Goal: Transaction & Acquisition: Obtain resource

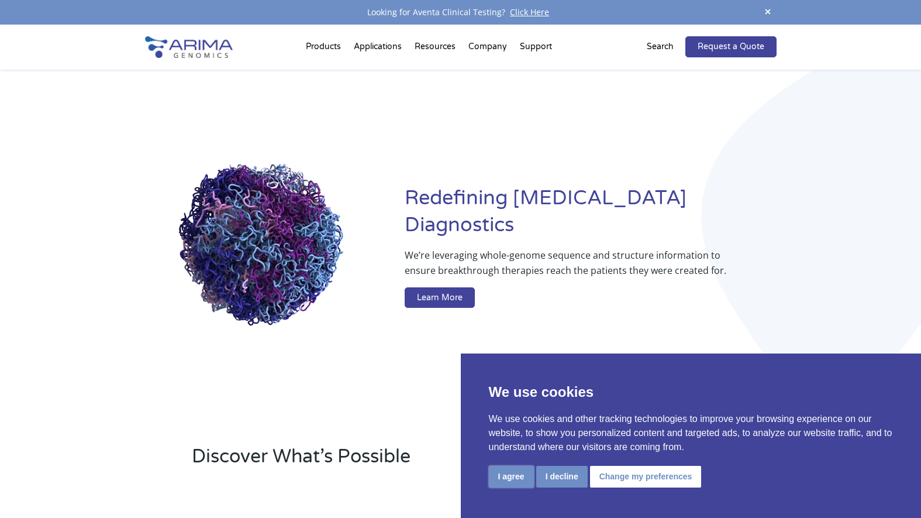
click at [521, 481] on button "I agree" at bounding box center [511, 477] width 45 height 22
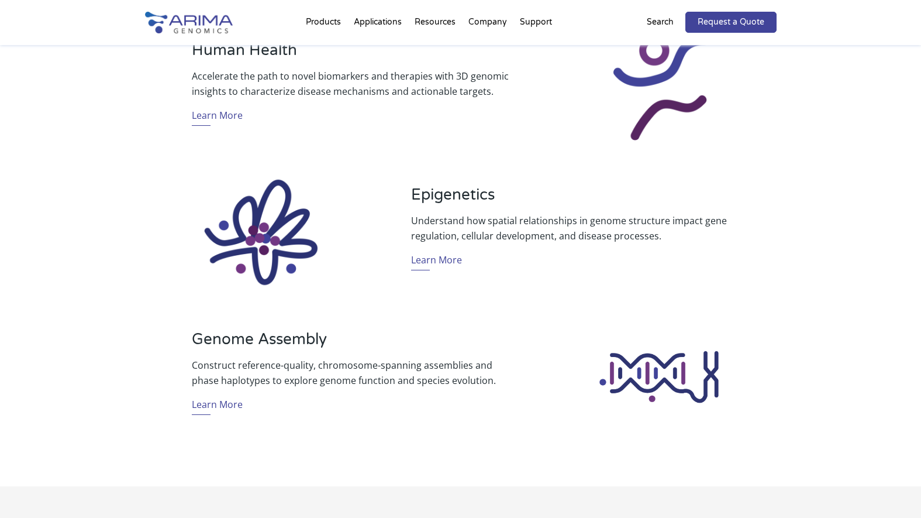
scroll to position [795, 0]
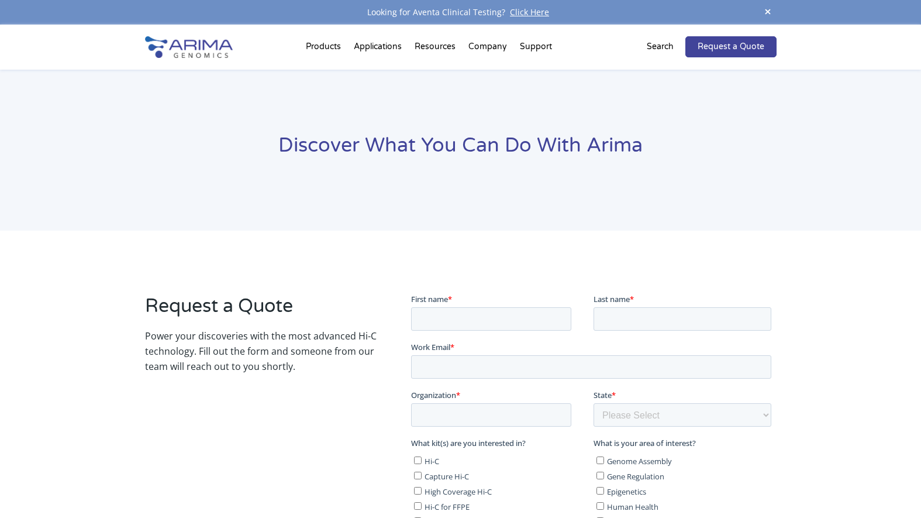
click at [480, 259] on div "Request a Quote Power your discoveries with the most advanced Hi-C technology. …" at bounding box center [460, 520] width 921 height 581
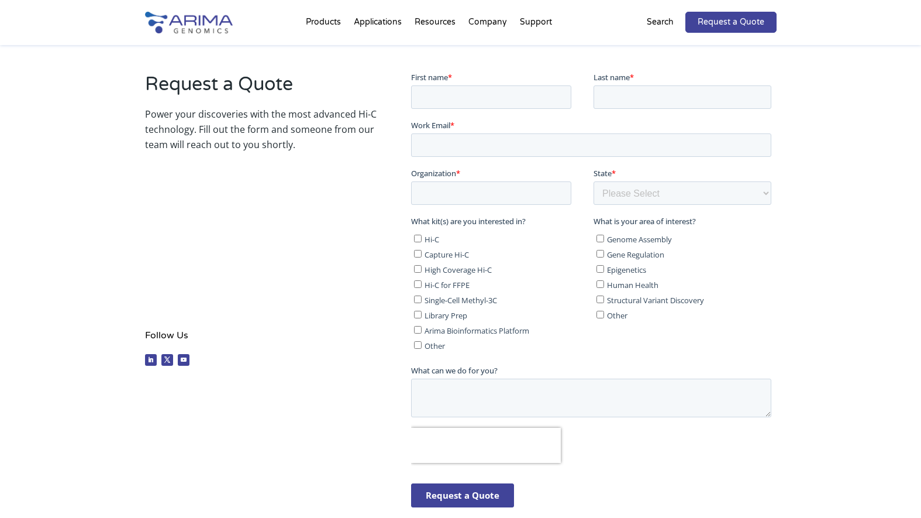
scroll to position [222, 0]
click at [451, 97] on input "First name *" at bounding box center [491, 95] width 160 height 23
type input "z"
type input "Zhexin"
click at [606, 99] on input "Last name *" at bounding box center [683, 95] width 178 height 23
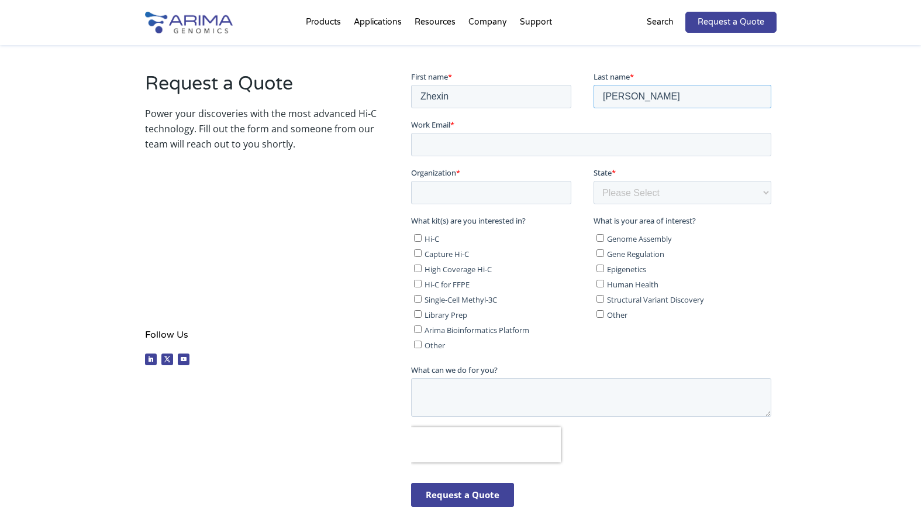
type input "[PERSON_NAME]"
type input "Z"
type input "[EMAIL_ADDRESS][DOMAIN_NAME]"
type input "C"
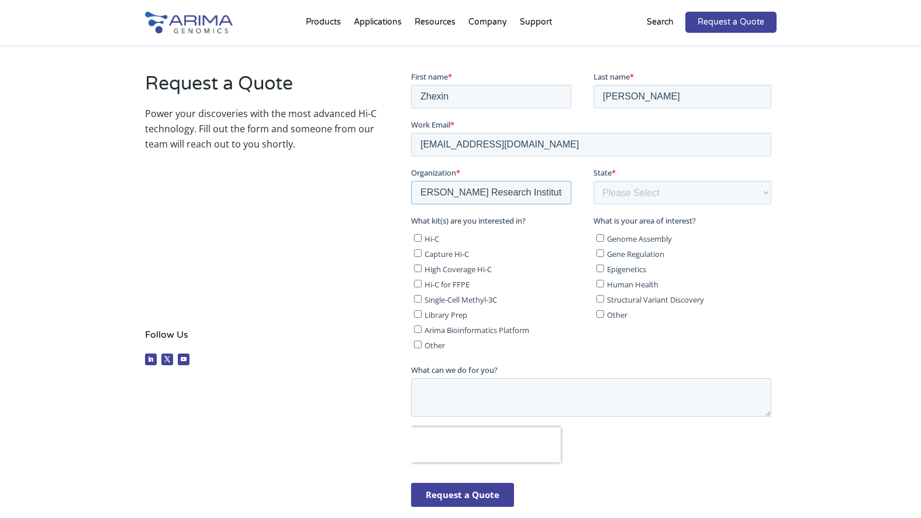
type input "[PERSON_NAME] Research Institute of COH"
click at [628, 187] on select "Please Select Other/Non-US [US_STATE] [US_STATE] [US_STATE] [US_STATE] [US_STAT…" at bounding box center [683, 191] width 178 height 23
select select "[US_STATE]"
click at [594, 180] on select "Please Select Other/Non-US [US_STATE] [US_STATE] [US_STATE] [US_STATE] [US_STAT…" at bounding box center [683, 191] width 178 height 23
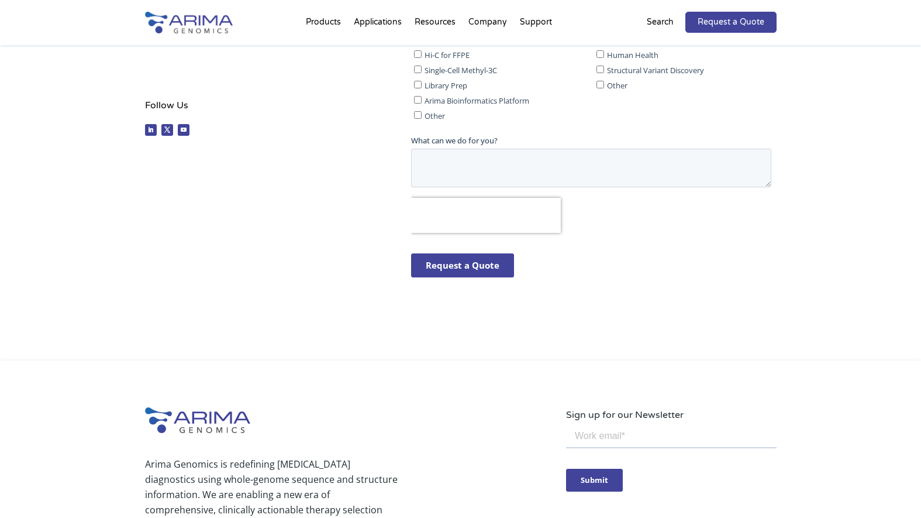
scroll to position [218, 0]
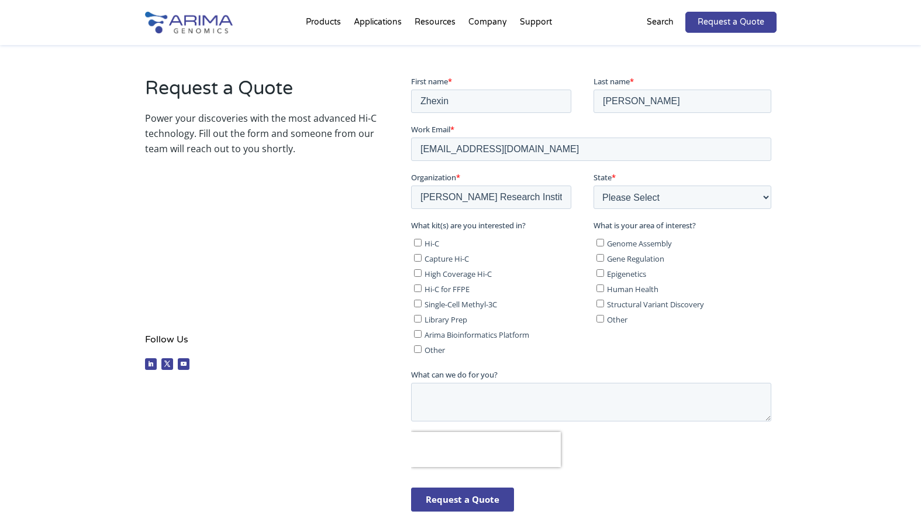
click at [418, 244] on input "Hi-C" at bounding box center [418, 242] width 8 height 8
checkbox input "true"
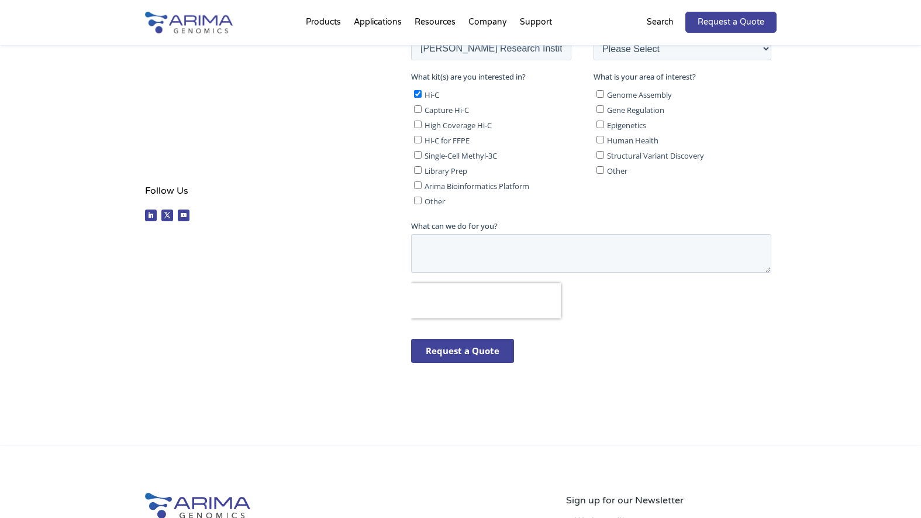
scroll to position [374, 0]
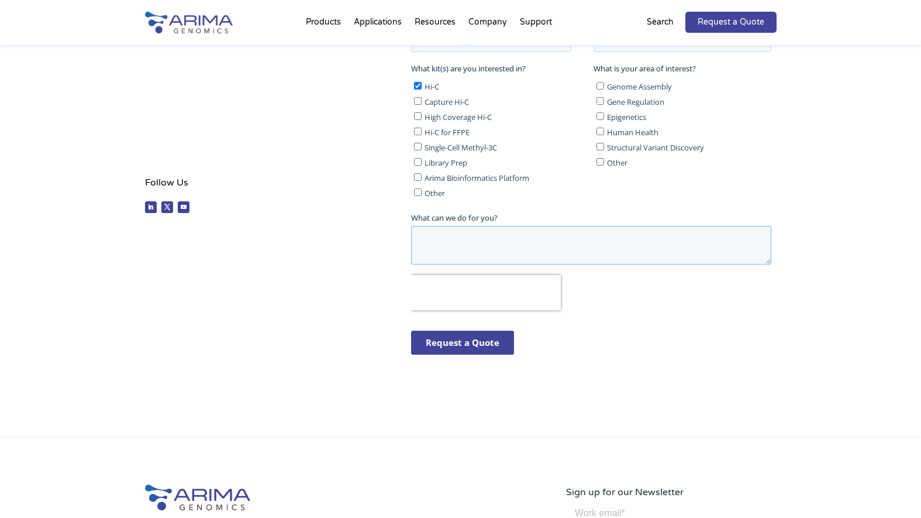
click at [475, 251] on textarea "What can we do for you?" at bounding box center [591, 245] width 360 height 39
paste textarea "Arima-HiC Kit A510008 Arima Library Prep Module A303011"
click at [458, 236] on textarea "Quote for Arima-HiC Kit A510008 Arima Library Prep Module A303011" at bounding box center [591, 245] width 360 height 39
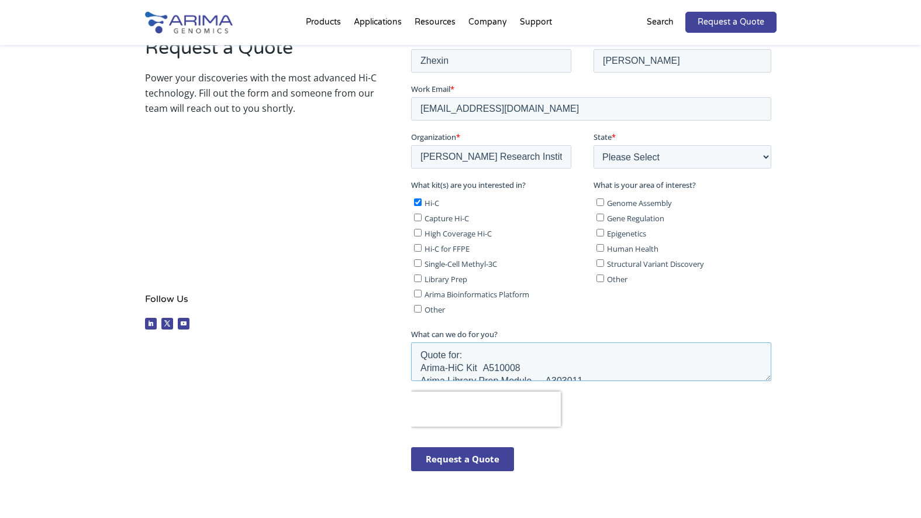
scroll to position [257, 0]
click at [494, 356] on textarea "Quote for: Arima-HiC Kit A510008 Arima Library Prep Module A303011" at bounding box center [591, 361] width 360 height 39
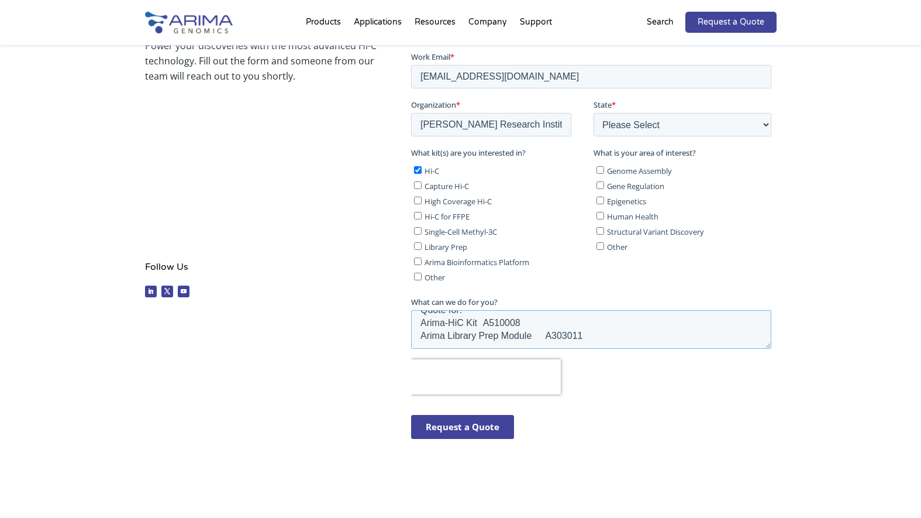
scroll to position [316, 0]
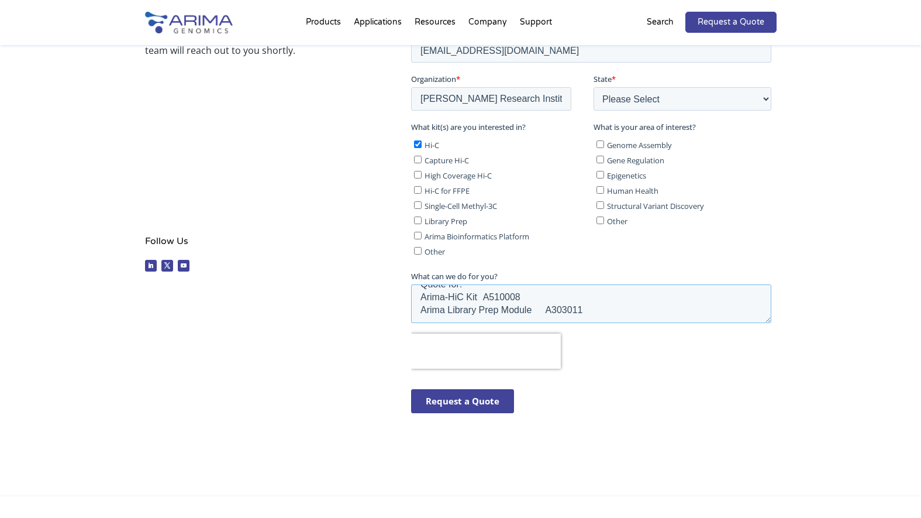
click at [589, 314] on textarea "Quote for: Arima-HiC Kit A510008 Arima Library Prep Module A303011" at bounding box center [591, 303] width 360 height 39
type textarea "Quote for: Arima-HiC Kit A510008 Arima Library Prep Module A303011 One for each"
click at [467, 405] on input "Request a Quote" at bounding box center [462, 401] width 103 height 24
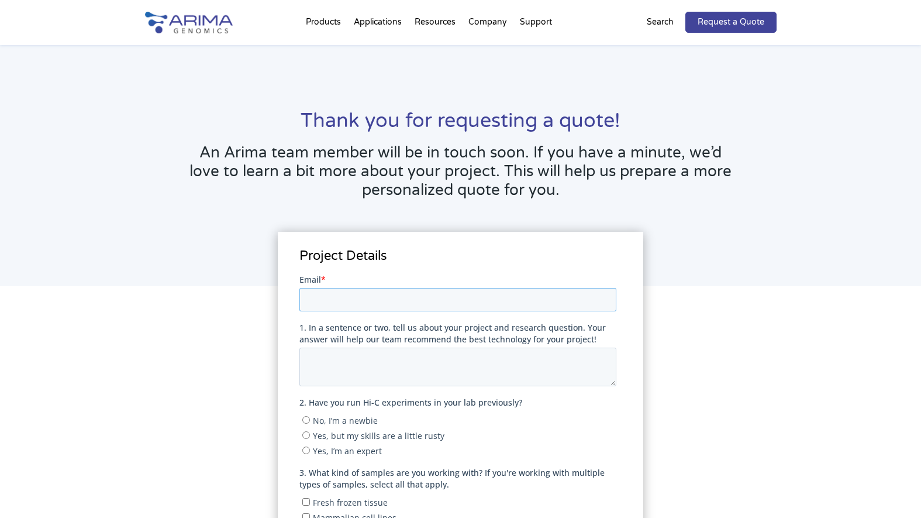
click at [341, 306] on input "Email *" at bounding box center [457, 298] width 317 height 23
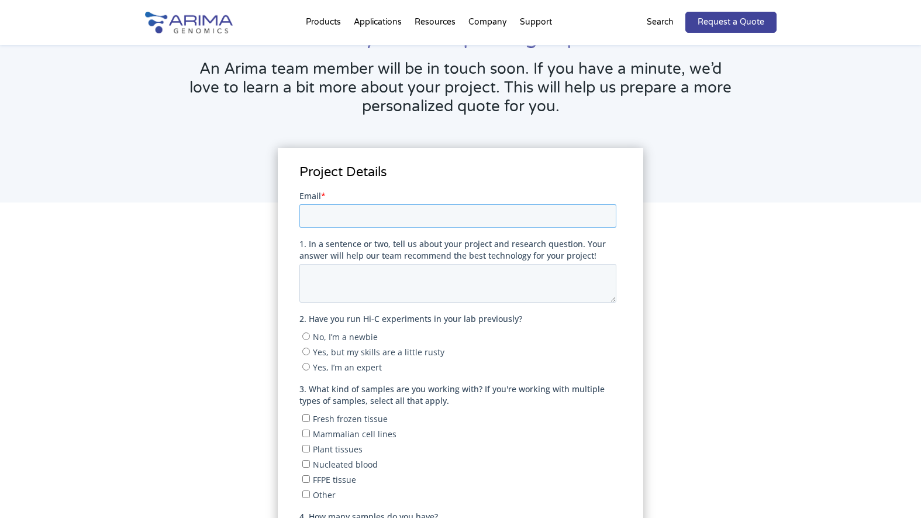
scroll to position [175, 0]
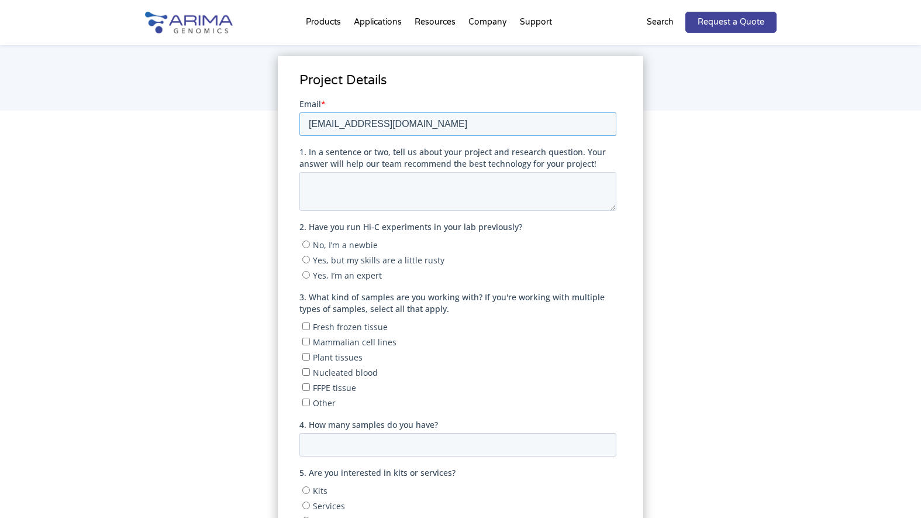
type input "[EMAIL_ADDRESS][DOMAIN_NAME]"
click at [306, 271] on input "Yes, I’m an expert" at bounding box center [306, 274] width 8 height 8
radio input "true"
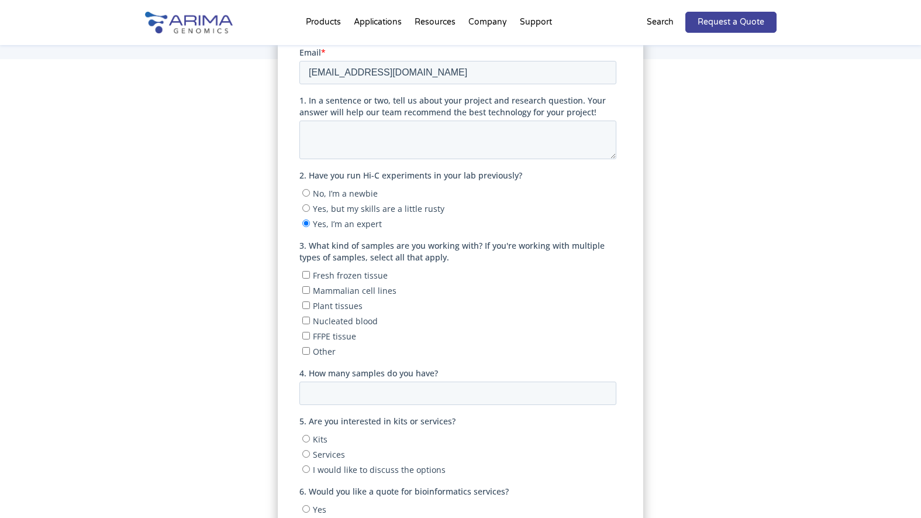
scroll to position [292, 0]
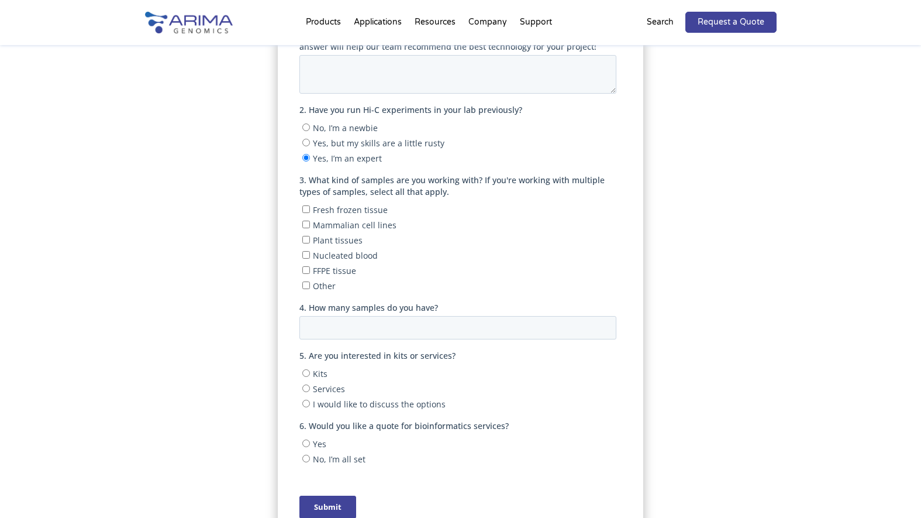
click at [310, 142] on label "Yes, but my skills are a little rusty" at bounding box center [459, 143] width 314 height 12
click at [310, 142] on input "Yes, but my skills are a little rusty" at bounding box center [306, 143] width 8 height 8
radio input "true"
click at [334, 226] on span "Mammalian cell lines" at bounding box center [355, 224] width 84 height 11
click at [310, 226] on input "Mammalian cell lines" at bounding box center [306, 224] width 8 height 8
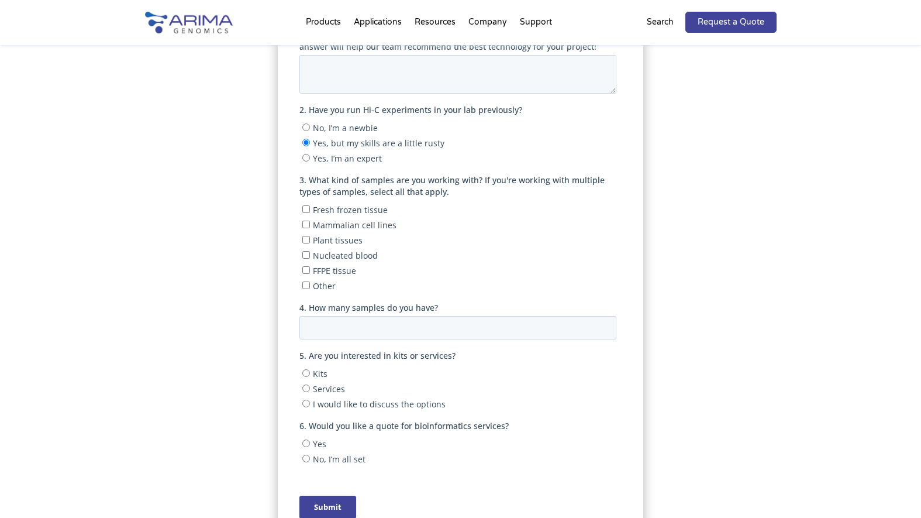
checkbox input "true"
click at [312, 376] on label "Kits" at bounding box center [459, 373] width 314 height 12
click at [310, 376] on input "Kits" at bounding box center [306, 373] width 8 height 8
radio input "true"
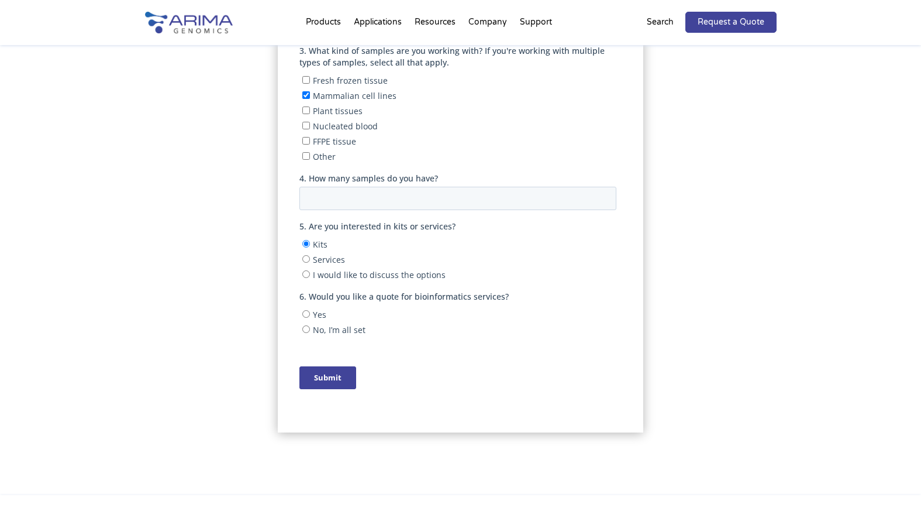
scroll to position [421, 0]
click at [309, 331] on input "No, I’m all set" at bounding box center [306, 330] width 8 height 8
radio input "true"
click at [334, 375] on input "Submit" at bounding box center [327, 378] width 57 height 23
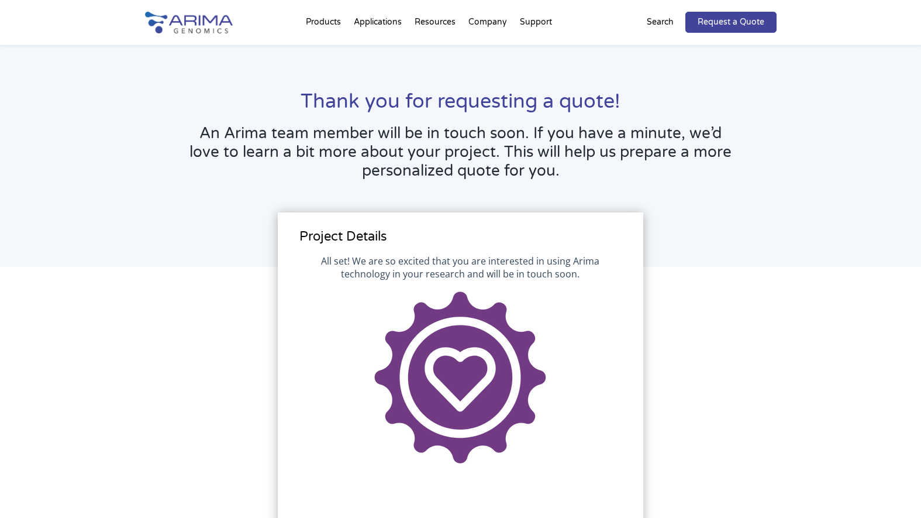
scroll to position [12, 0]
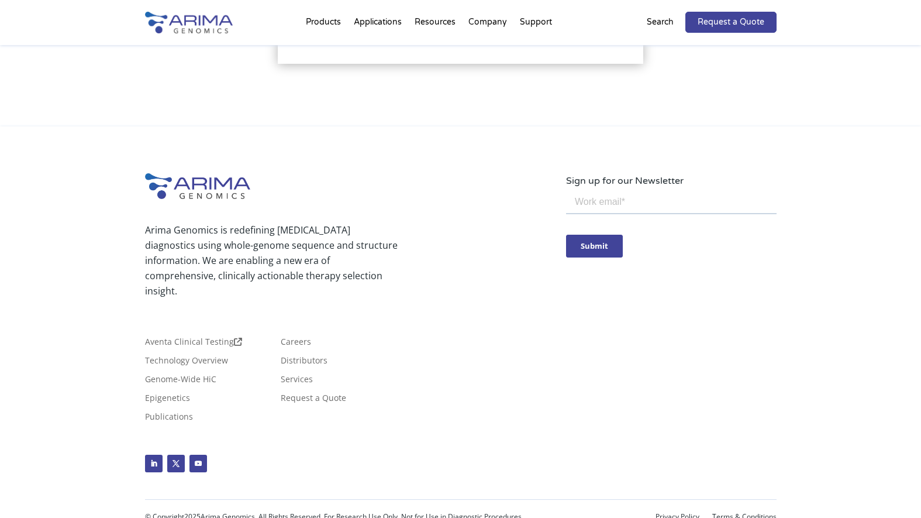
scroll to position [0, 0]
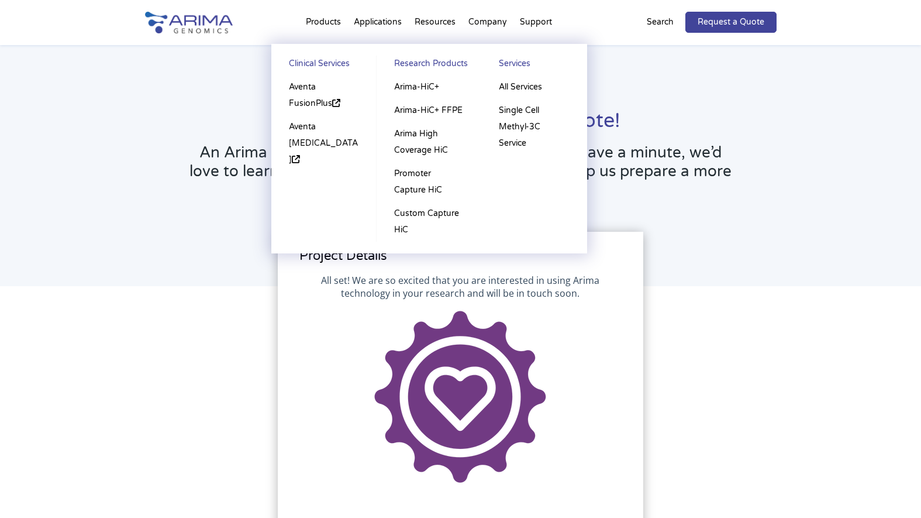
click at [315, 17] on li "Products Clinical Services Aventa FusionPlus Aventa [MEDICAL_DATA] Research Pro…" at bounding box center [323, 25] width 48 height 40
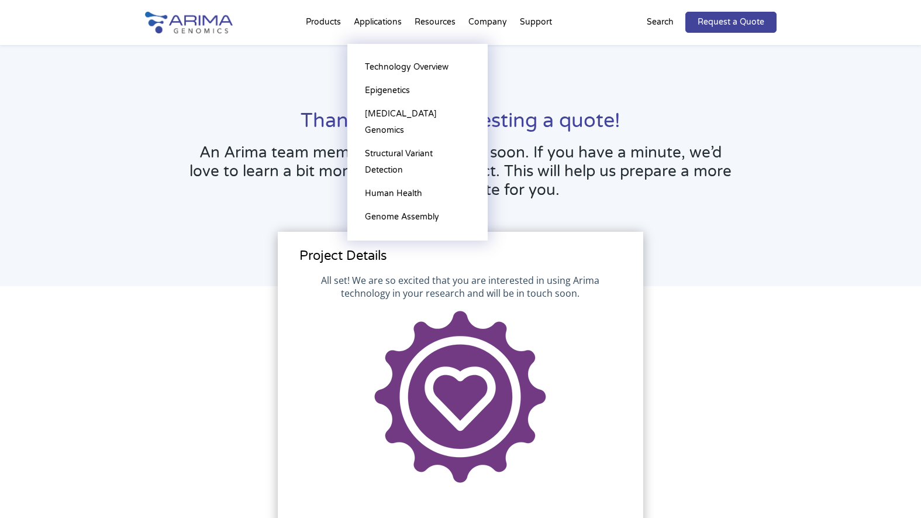
click at [363, 20] on li "Applications Technology Overview Epigenetics [MEDICAL_DATA] Genomics Structural…" at bounding box center [377, 25] width 61 height 40
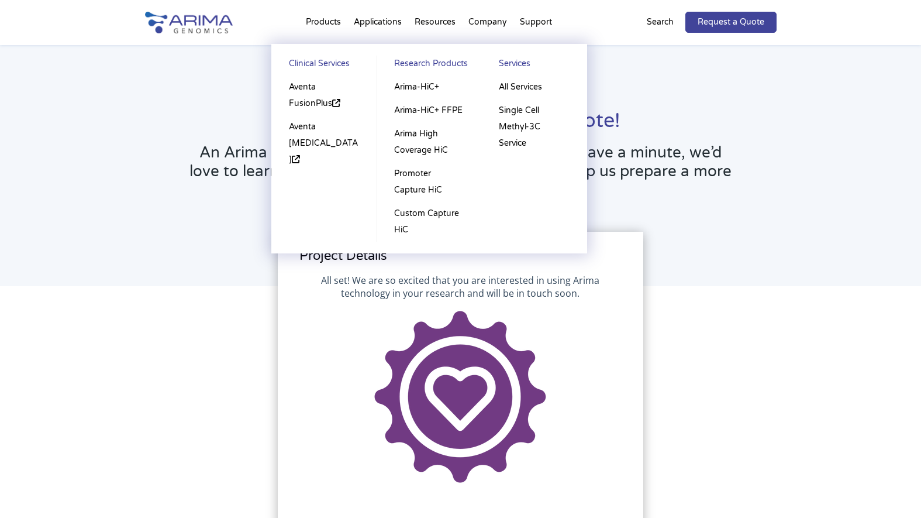
click at [330, 19] on li "Products Clinical Services Aventa FusionPlus Aventa [MEDICAL_DATA] Research Pro…" at bounding box center [323, 25] width 48 height 40
click at [311, 222] on ul "Clinical Services Aventa FusionPlus Aventa [MEDICAL_DATA] Research Products Ari…" at bounding box center [429, 148] width 316 height 209
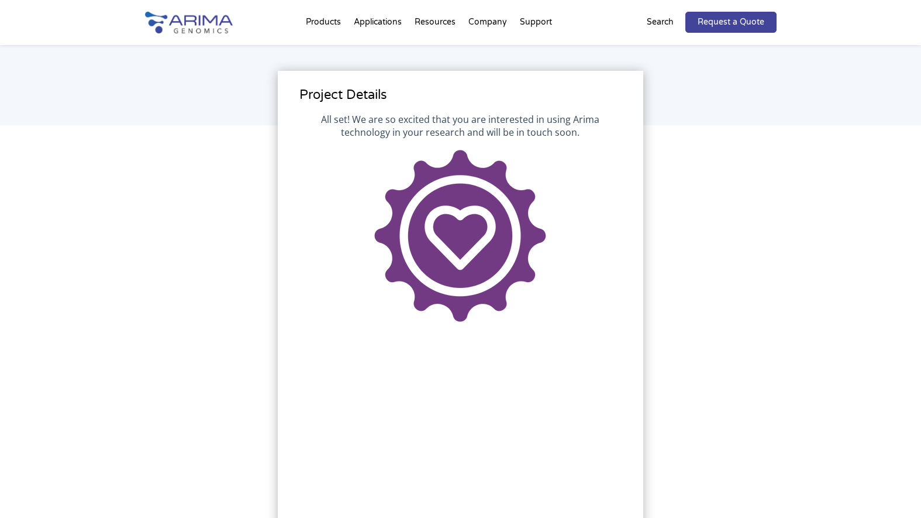
scroll to position [159, 0]
